Goal: Information Seeking & Learning: Learn about a topic

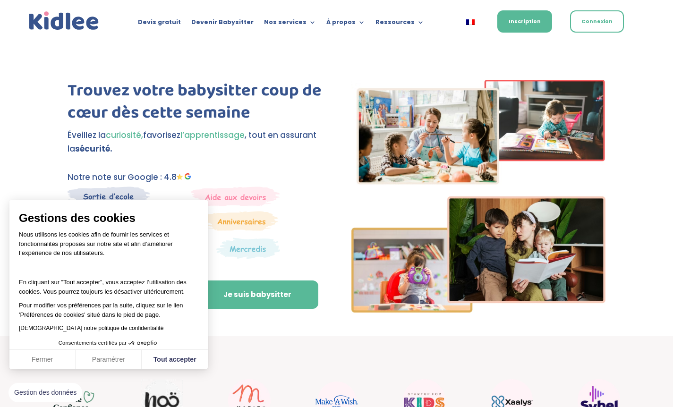
click at [268, 295] on link "Je suis babysitter" at bounding box center [257, 295] width 122 height 28
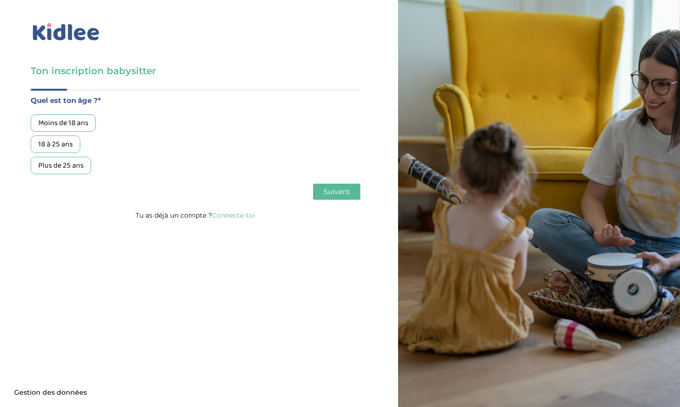
click at [71, 171] on div "Plus de 25 ans" at bounding box center [61, 165] width 60 height 17
click at [326, 193] on span "Suivant" at bounding box center [336, 191] width 26 height 9
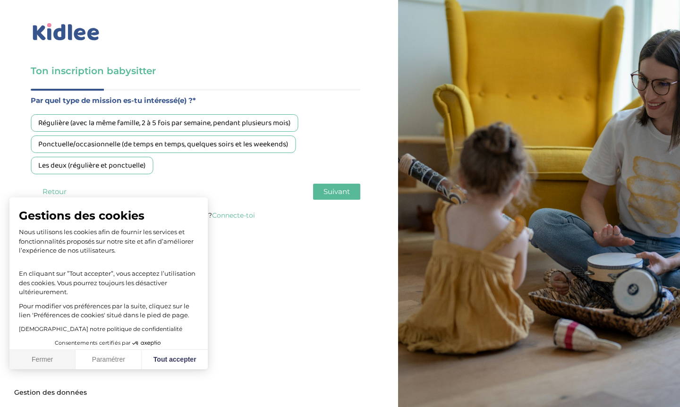
click at [59, 358] on button "Fermer" at bounding box center [42, 360] width 66 height 20
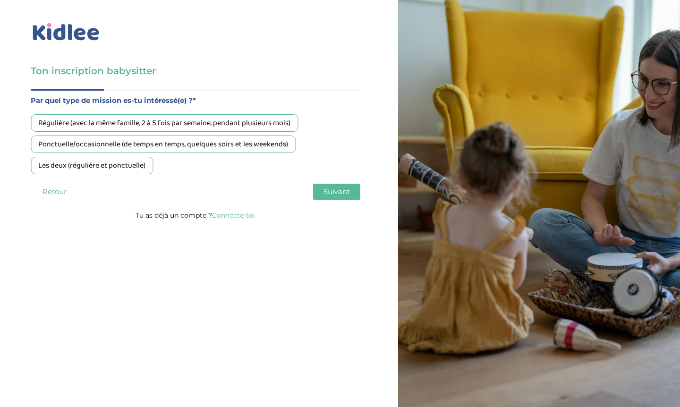
click at [179, 127] on div "Régulière (avec la même famille, 2 à 5 fois par semaine, pendant plusieurs mois)" at bounding box center [164, 122] width 267 height 17
click at [331, 198] on button "Suivant" at bounding box center [336, 192] width 47 height 16
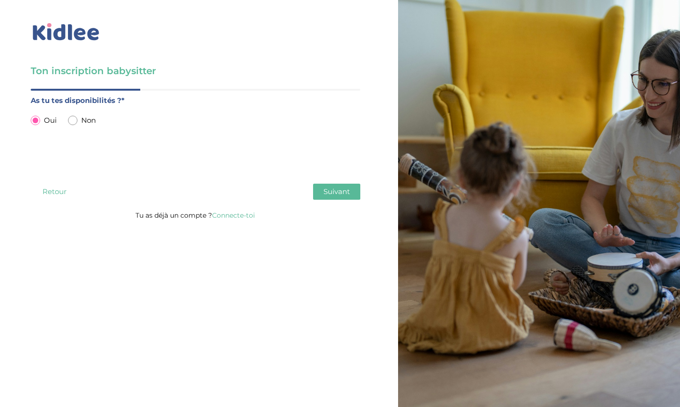
click at [328, 192] on span "Suivant" at bounding box center [336, 191] width 26 height 9
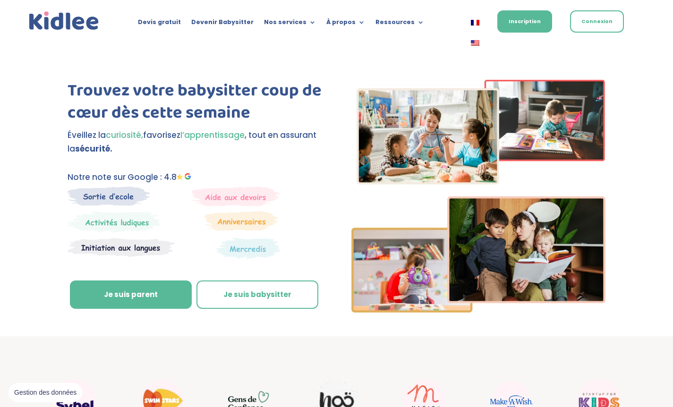
click at [466, 22] on link at bounding box center [475, 23] width 23 height 20
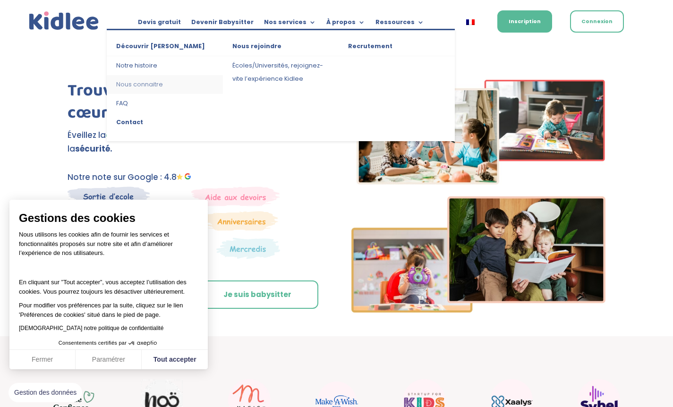
click at [148, 89] on link "Nous connaitre" at bounding box center [165, 84] width 116 height 19
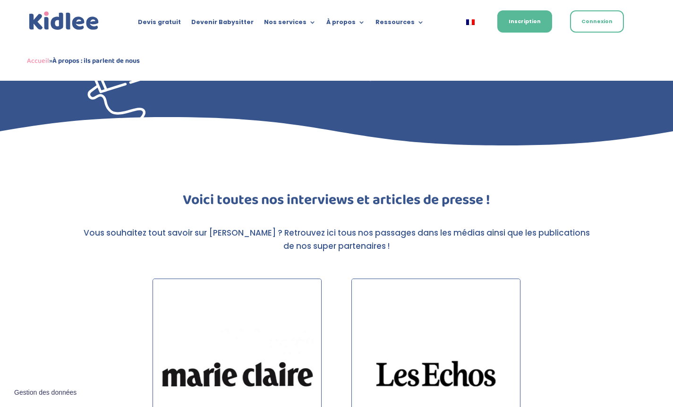
scroll to position [32, 0]
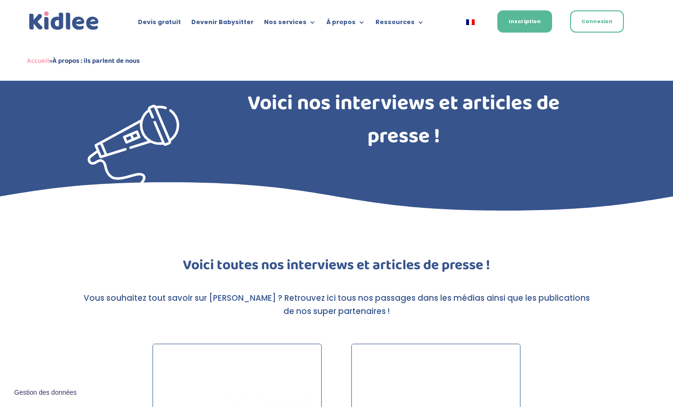
click at [315, 46] on div "Accueil » À propos : ils parlent de nous" at bounding box center [336, 28] width 619 height 39
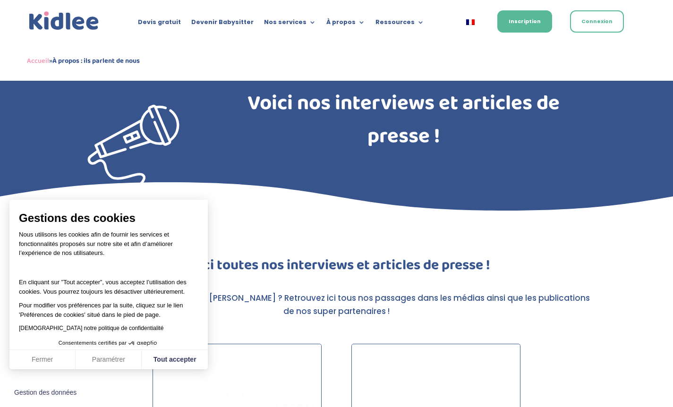
click at [337, 20] on div "Accueil » À propos : ils parlent de nous" at bounding box center [336, 28] width 619 height 39
click at [350, 23] on div "Accueil » À propos : ils parlent de nous" at bounding box center [336, 29] width 619 height 14
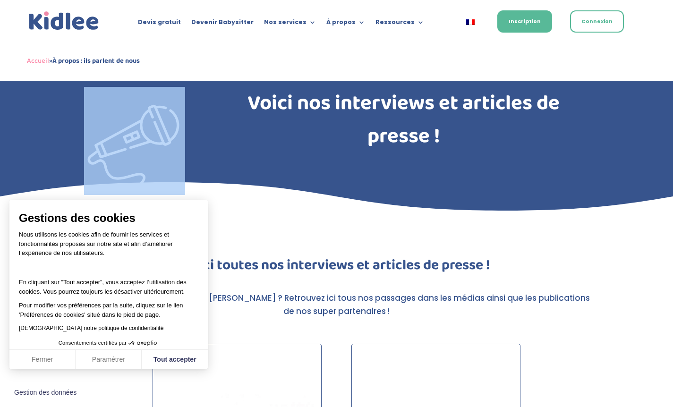
click at [350, 23] on div "Accueil » À propos : ils parlent de nous" at bounding box center [336, 29] width 619 height 14
click at [23, 363] on button "Fermer" at bounding box center [42, 360] width 66 height 20
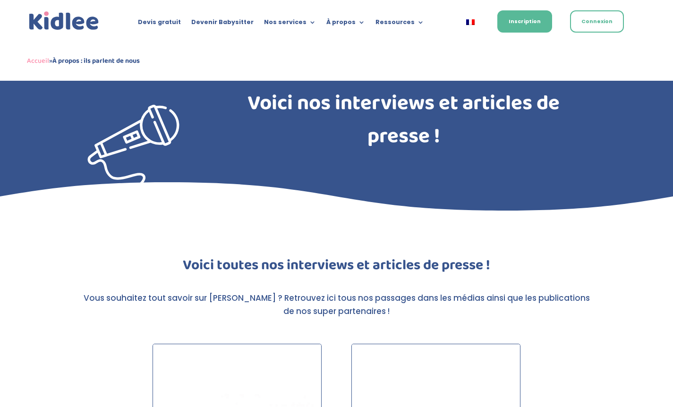
click at [356, 24] on div "Accueil » À propos : ils parlent de nous" at bounding box center [336, 29] width 619 height 14
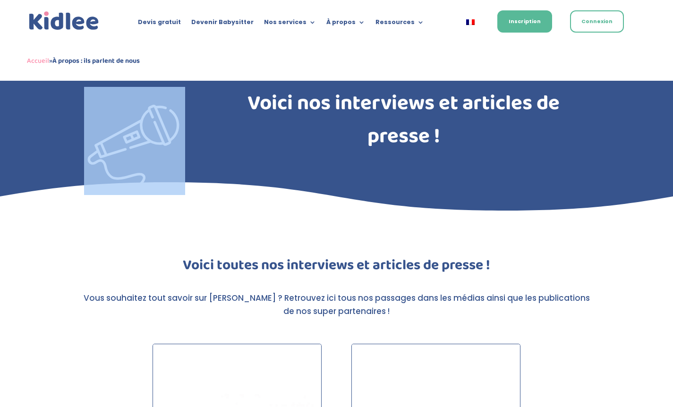
click at [352, 23] on div "Accueil » À propos : ils parlent de nous" at bounding box center [336, 29] width 619 height 14
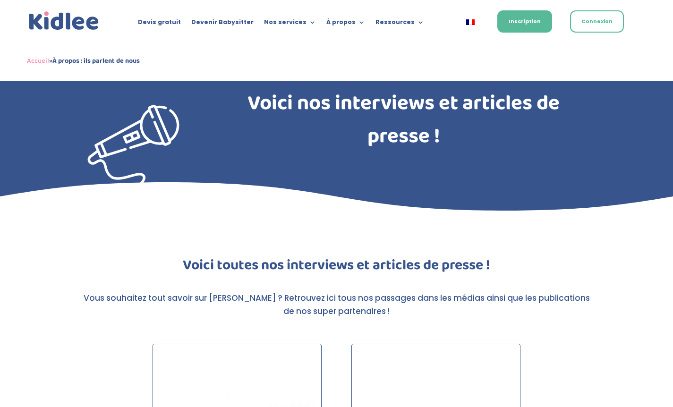
click at [338, 21] on div "Accueil » À propos : ils parlent de nous" at bounding box center [336, 28] width 619 height 39
click at [337, 21] on div "Accueil » À propos : ils parlent de nous" at bounding box center [336, 28] width 619 height 39
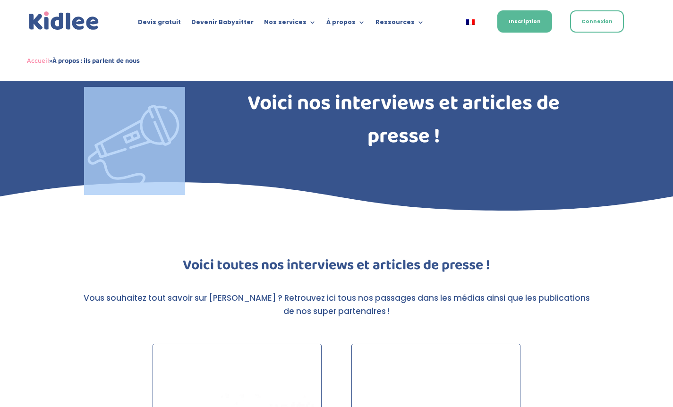
click at [337, 21] on div "Accueil » À propos : ils parlent de nous" at bounding box center [336, 28] width 619 height 39
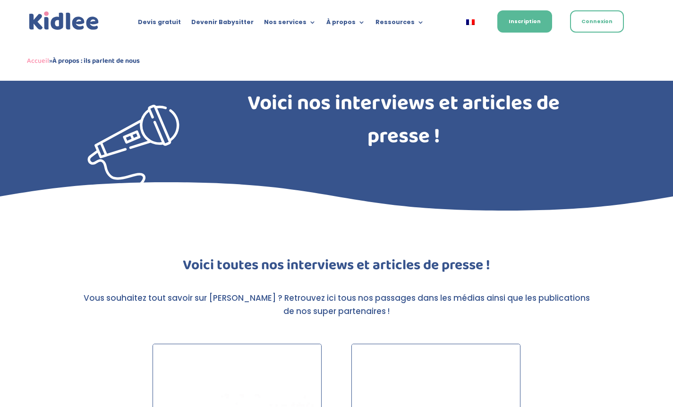
click at [341, 21] on div "Accueil » À propos : ils parlent de nous" at bounding box center [336, 28] width 619 height 39
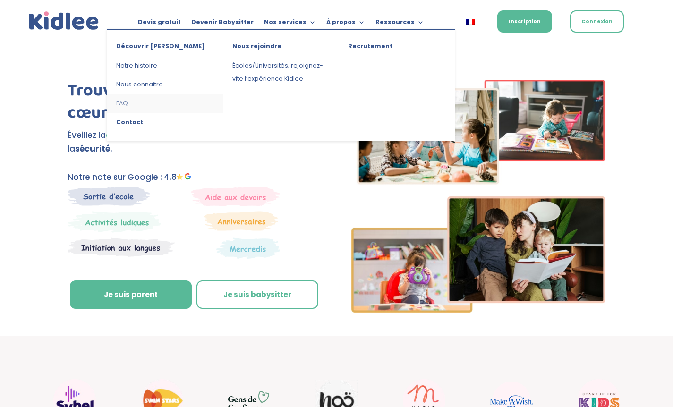
click at [142, 103] on link "FAQ" at bounding box center [165, 103] width 116 height 19
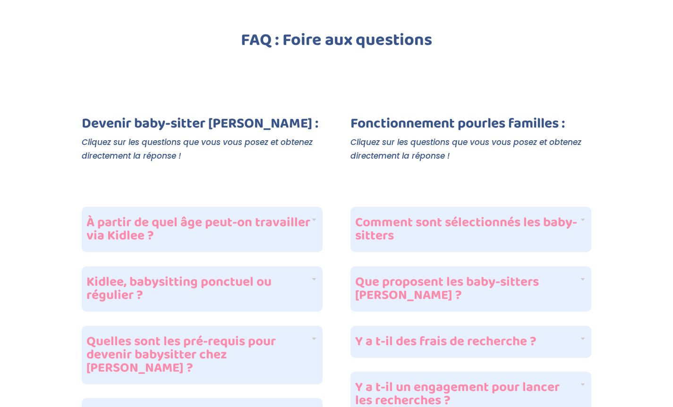
click at [275, 224] on h4 "À partir de quel âge peut-on travailler via Kidlee ?" at bounding box center [198, 229] width 224 height 26
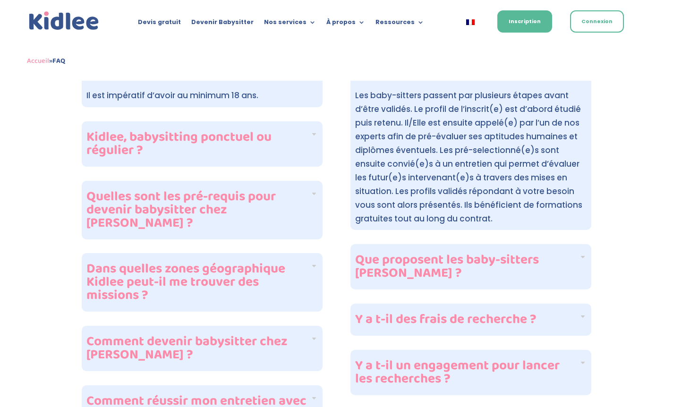
scroll to position [273, 0]
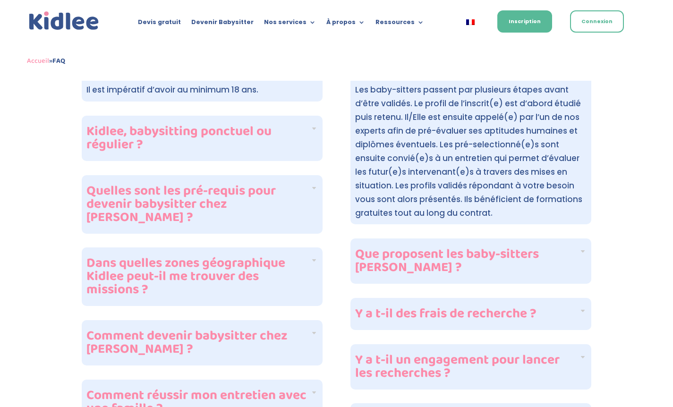
click at [302, 198] on h4 "Quelles sont les pré-requis pour devenir babysitter chez Kidlee ?" at bounding box center [198, 205] width 224 height 40
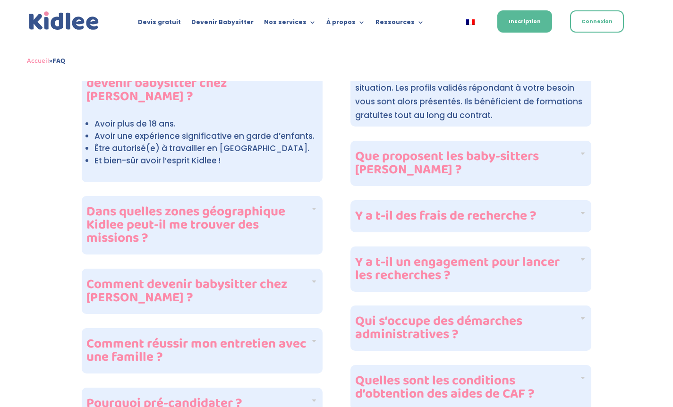
scroll to position [372, 0]
click at [312, 215] on div "Dans quelles zones géographique Kidlee peut-il me trouver des missions ?" at bounding box center [202, 225] width 241 height 59
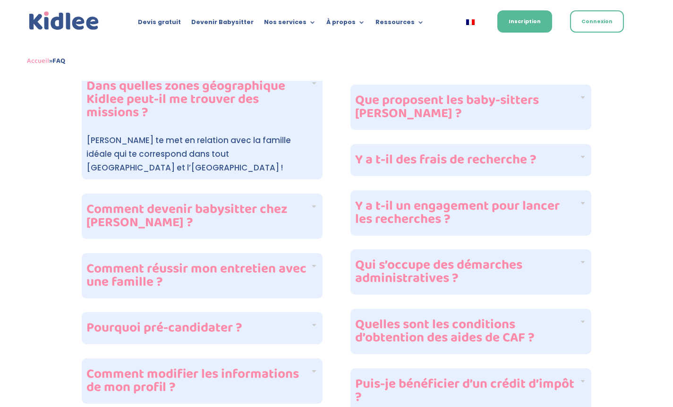
scroll to position [432, 0]
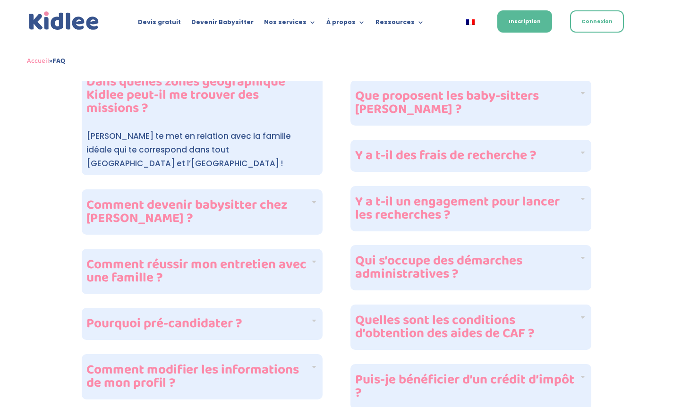
click at [311, 190] on div "Comment devenir babysitter chez Kidlee ?" at bounding box center [202, 211] width 241 height 45
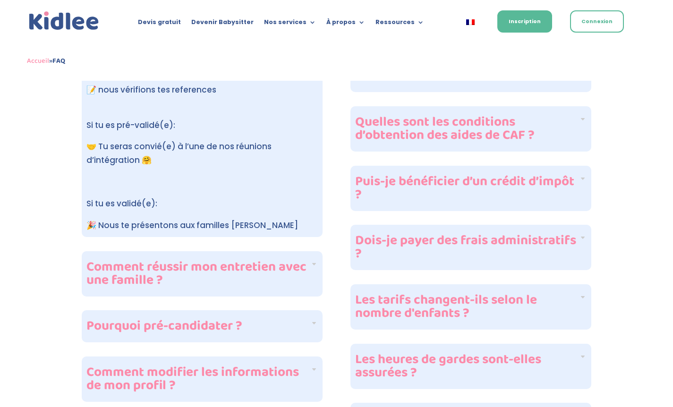
scroll to position [630, 0]
click at [309, 266] on h4 "Comment réussir mon entretien avec une famille ?" at bounding box center [198, 273] width 224 height 26
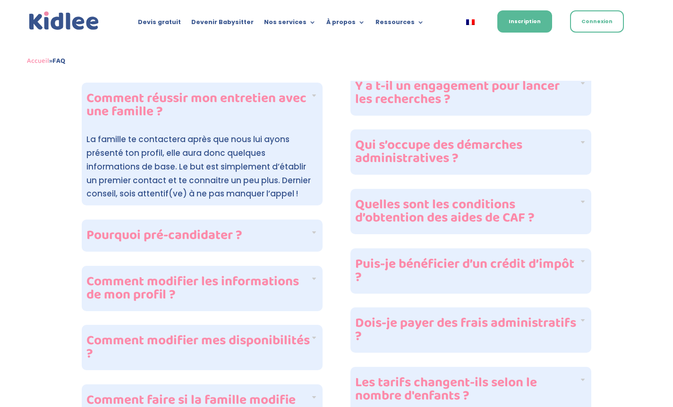
scroll to position [523, 0]
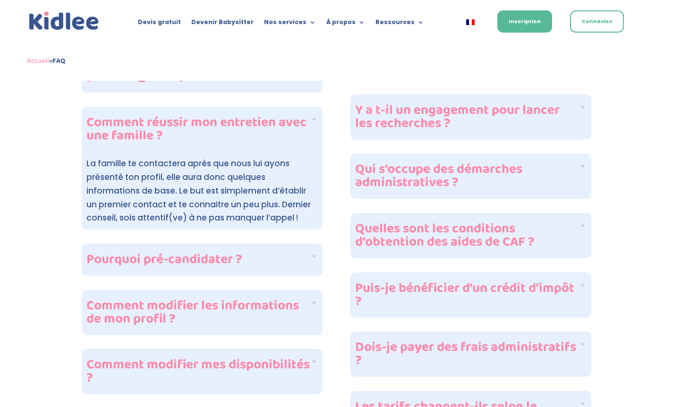
click at [305, 253] on h4 "Pourquoi pré-candidater ?" at bounding box center [198, 259] width 224 height 13
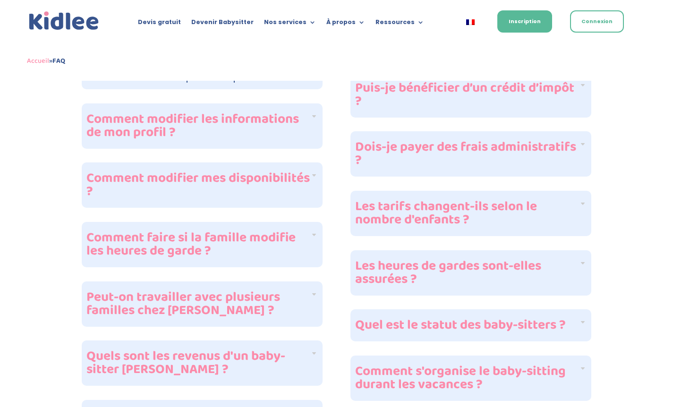
scroll to position [725, 0]
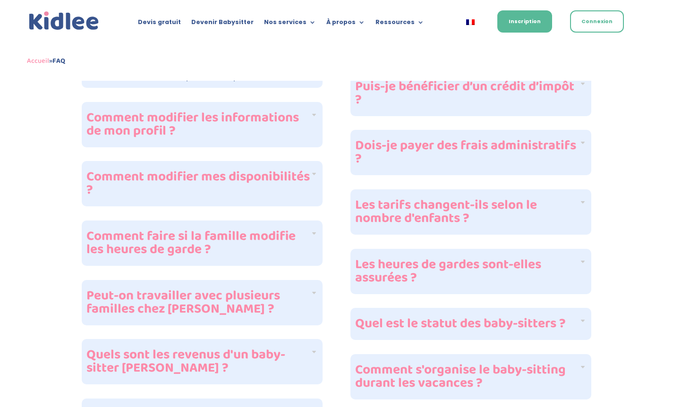
click at [320, 245] on div "Comment faire si la famille modifie les heures de garde ?" at bounding box center [202, 243] width 241 height 45
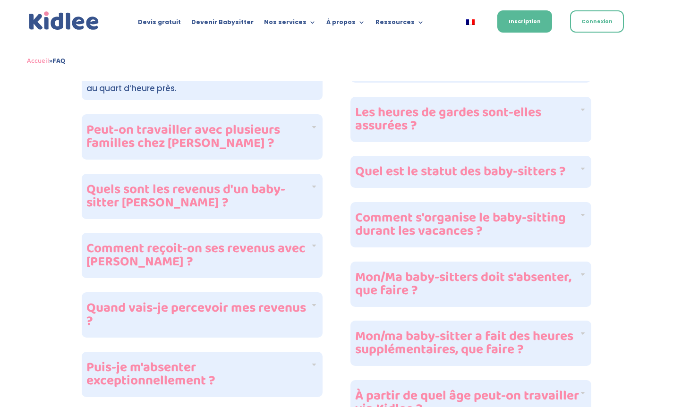
scroll to position [878, 0]
click at [299, 127] on h4 "Peut-on travailler avec plusieurs familles chez Kidlee ?" at bounding box center [198, 136] width 224 height 26
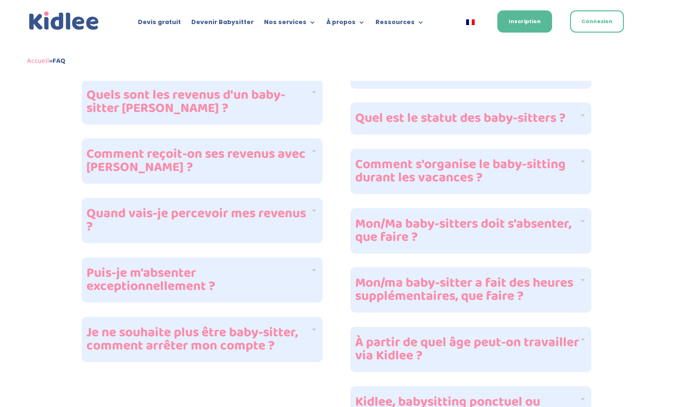
scroll to position [932, 0]
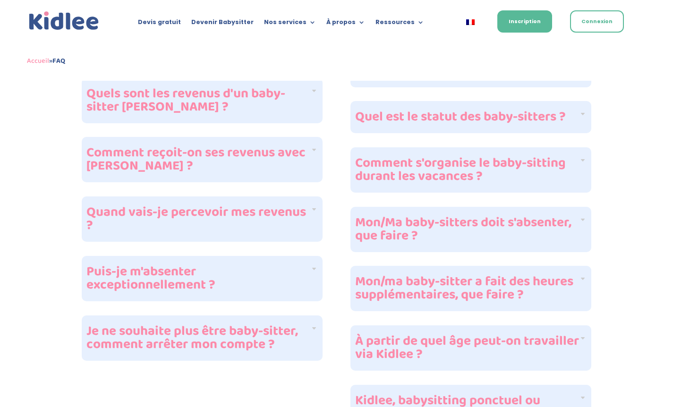
click at [290, 206] on h4 "Quand vais-je percevoir mes revenus ?" at bounding box center [198, 219] width 224 height 26
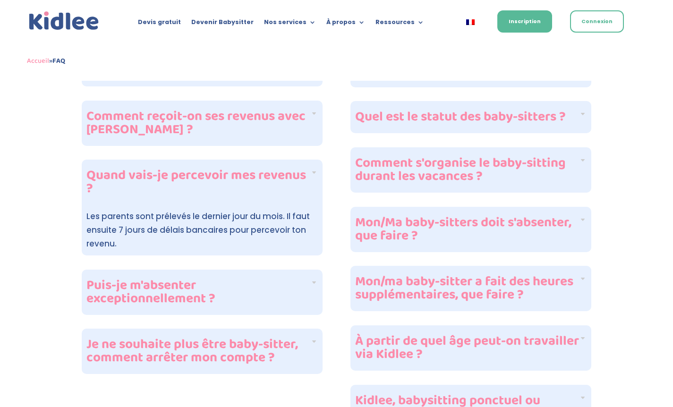
click at [320, 283] on div "Puis-je m'absenter exceptionnellement ?" at bounding box center [202, 292] width 241 height 45
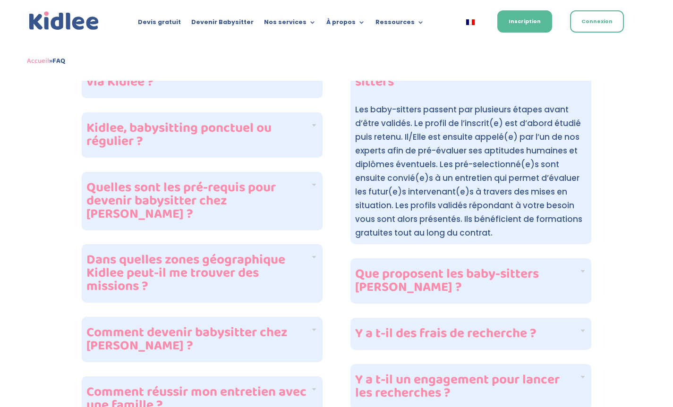
scroll to position [250, 0]
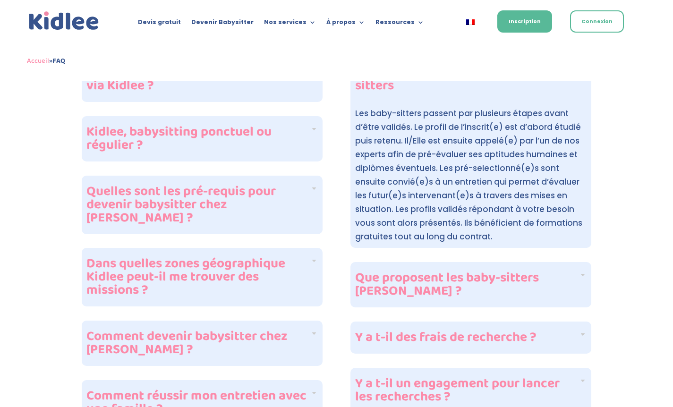
click at [503, 332] on h4 "Y a t-il des frais de recherche ?" at bounding box center [467, 337] width 224 height 13
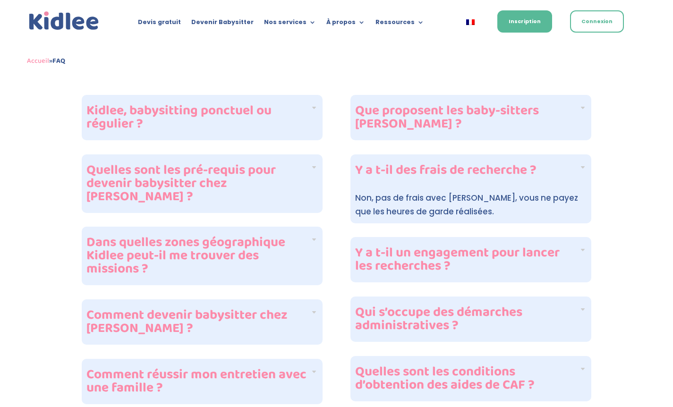
scroll to position [278, 0]
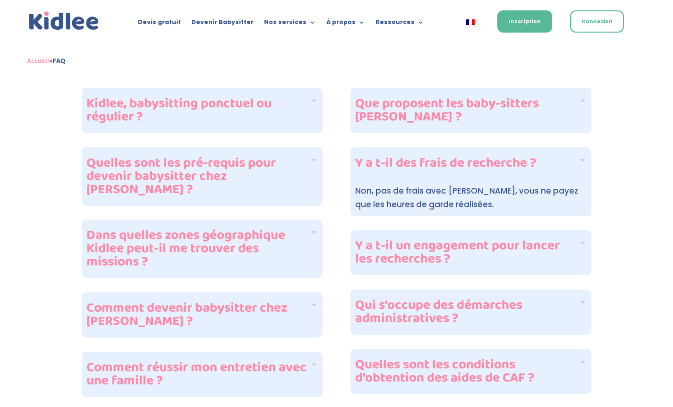
click at [570, 261] on h4 "Y a t-il un engagement pour lancer les recherches ?" at bounding box center [467, 252] width 224 height 26
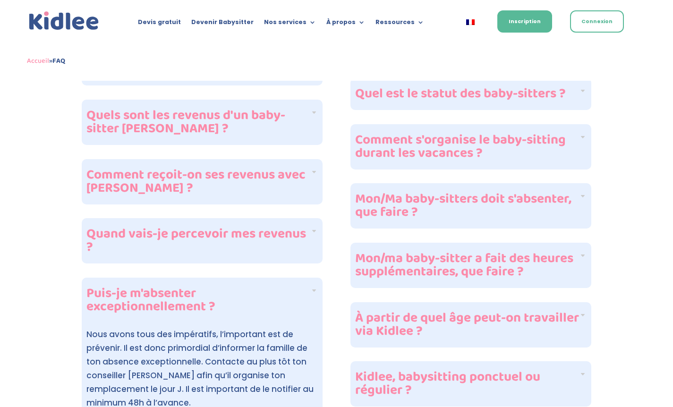
scroll to position [877, 0]
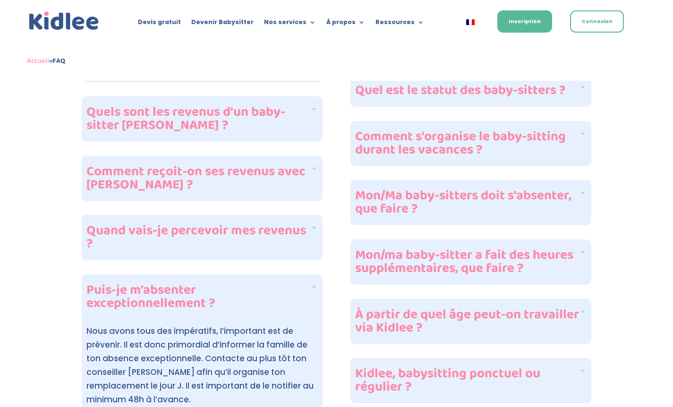
click at [318, 180] on div "Comment reçoit-on ses revenus avec Kidlee ?" at bounding box center [202, 178] width 241 height 45
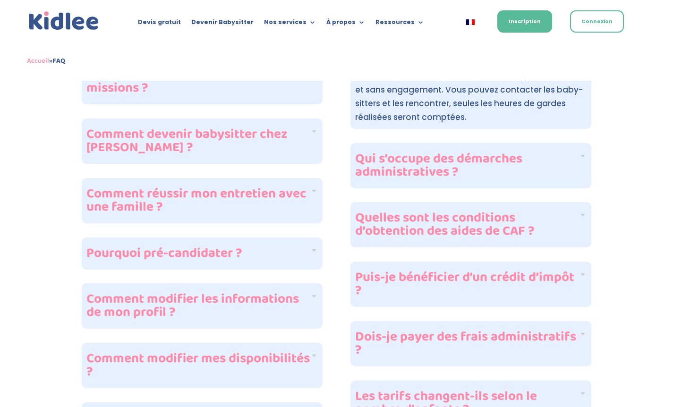
scroll to position [0, 0]
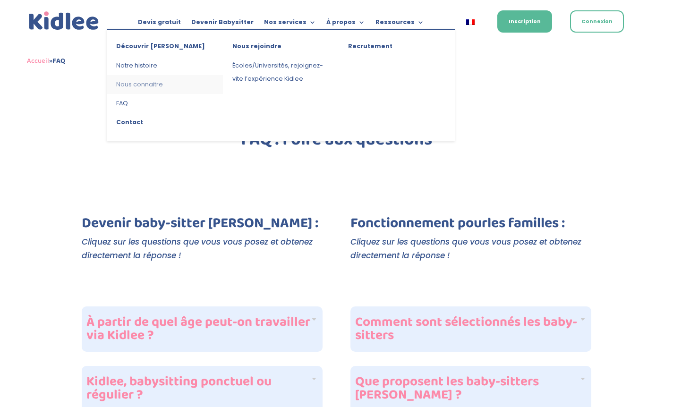
click at [150, 85] on link "Nous connaitre" at bounding box center [165, 84] width 116 height 19
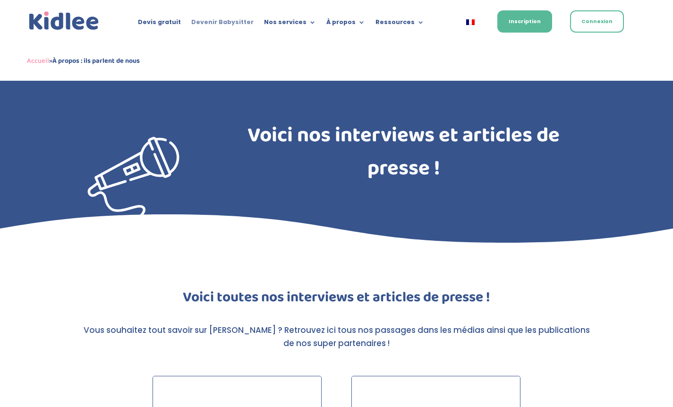
click at [219, 25] on link "Devenir Babysitter" at bounding box center [222, 24] width 62 height 10
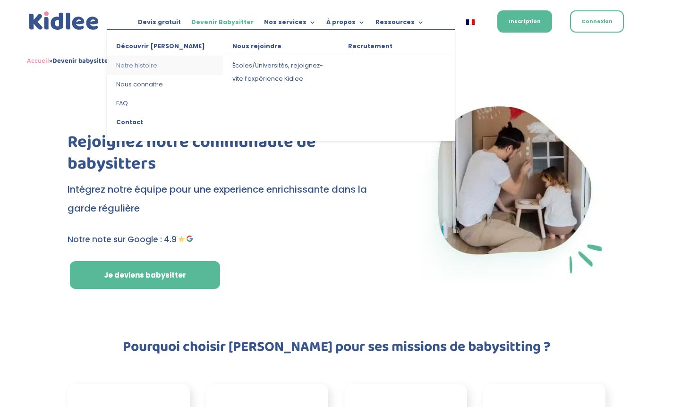
click at [152, 66] on link "Notre histoire" at bounding box center [165, 65] width 116 height 19
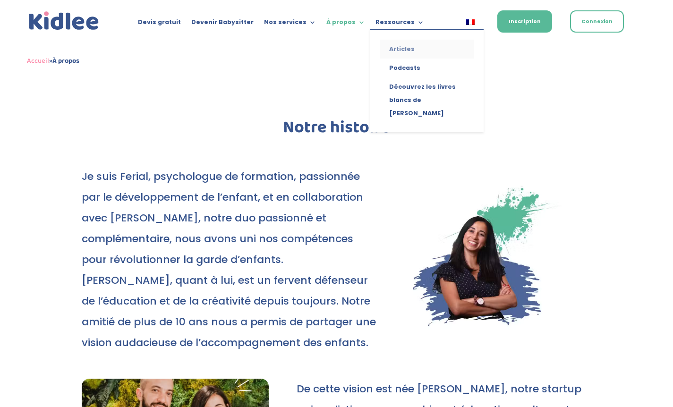
click at [402, 50] on link "Articles" at bounding box center [427, 49] width 94 height 19
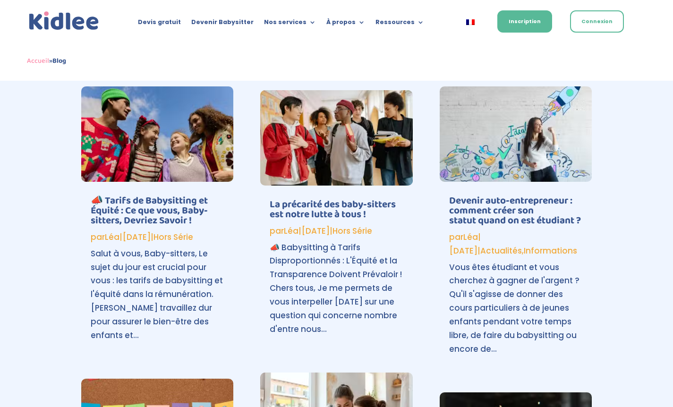
scroll to position [682, 0]
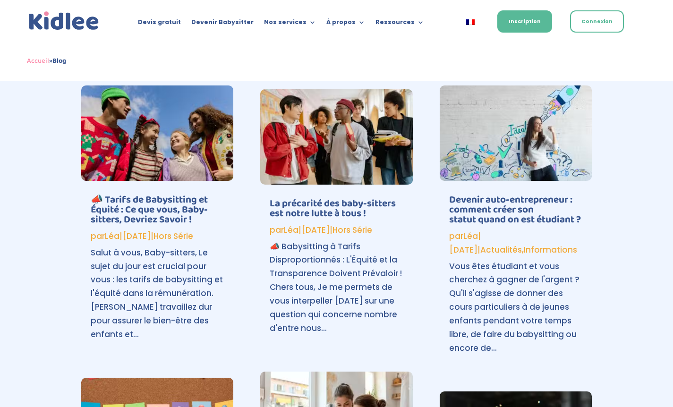
click at [187, 211] on link "📣 Tarifs de Babysitting et Équité : Ce que vous, Baby-sitters, Devriez Savoir !" at bounding box center [149, 210] width 117 height 36
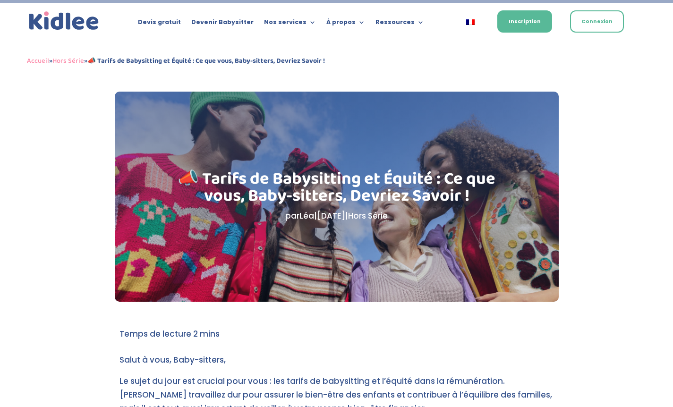
click at [374, 3] on div "Devis gratuit Devenir Babysitter Nos services Garde ludique Aide aux devoirs La…" at bounding box center [336, 21] width 619 height 42
click at [66, 13] on img at bounding box center [64, 20] width 74 height 23
